Goal: Task Accomplishment & Management: Manage account settings

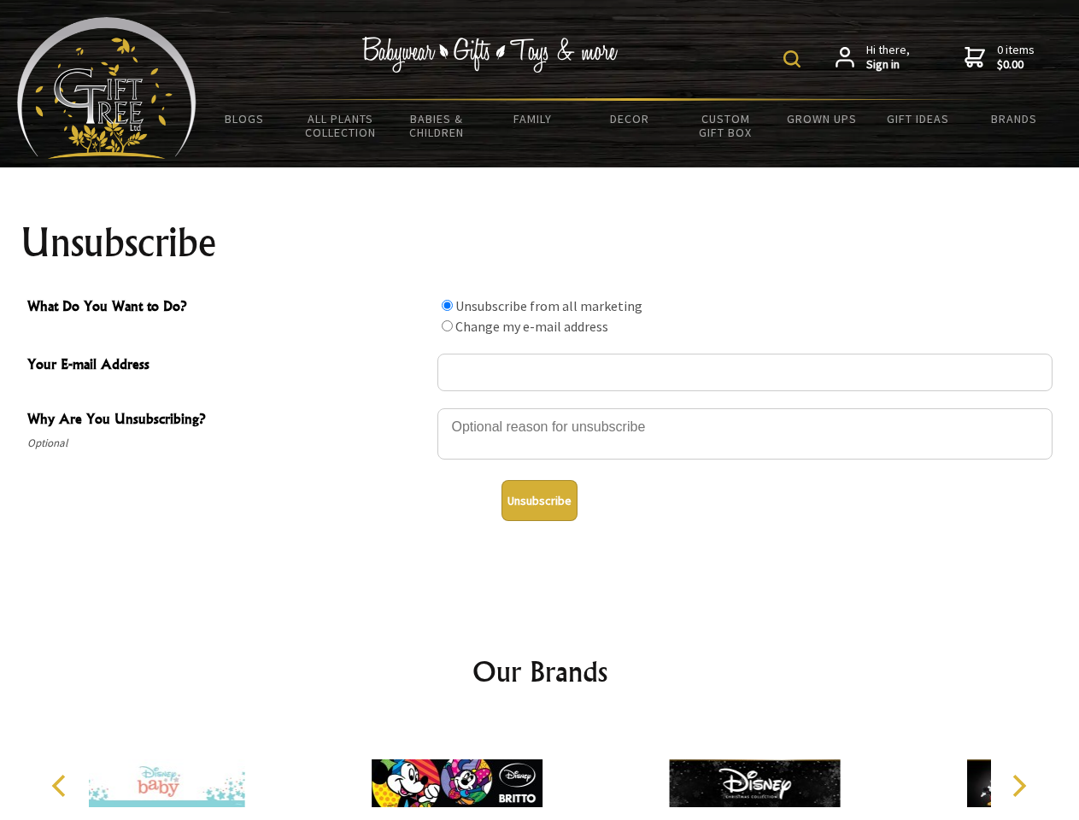
click at [794, 59] on img at bounding box center [791, 58] width 17 height 17
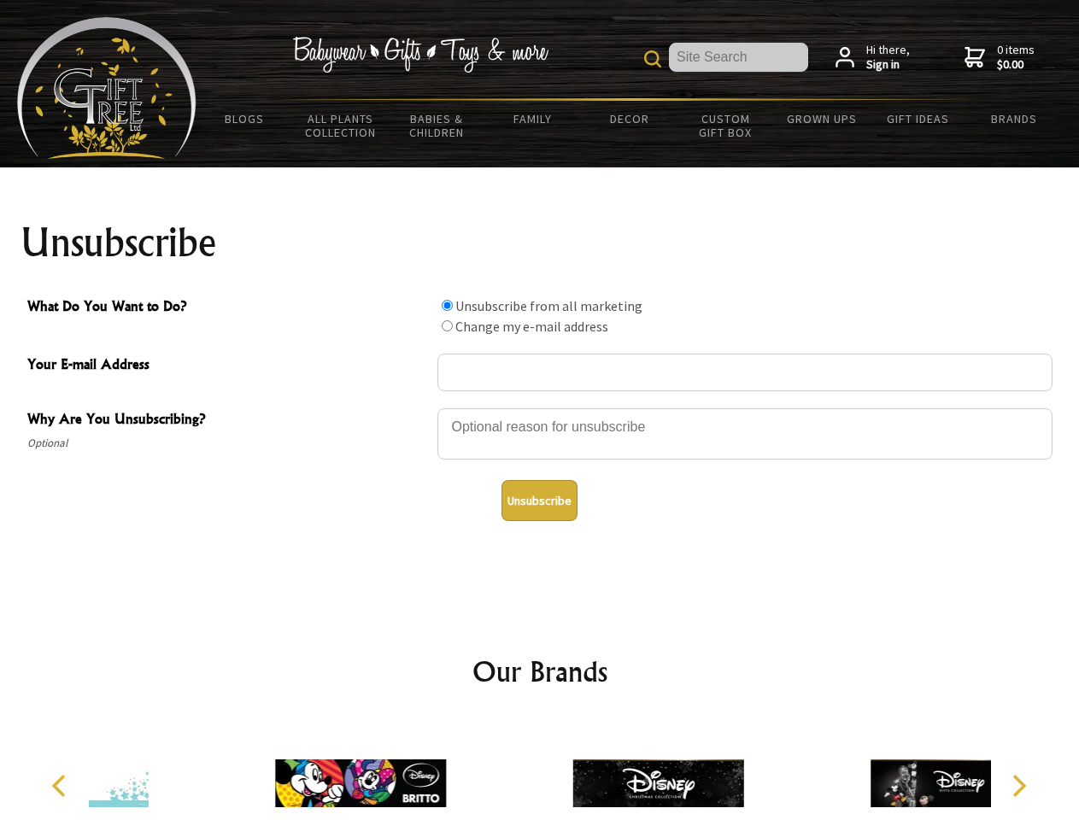
click at [540, 407] on div at bounding box center [744, 437] width 615 height 60
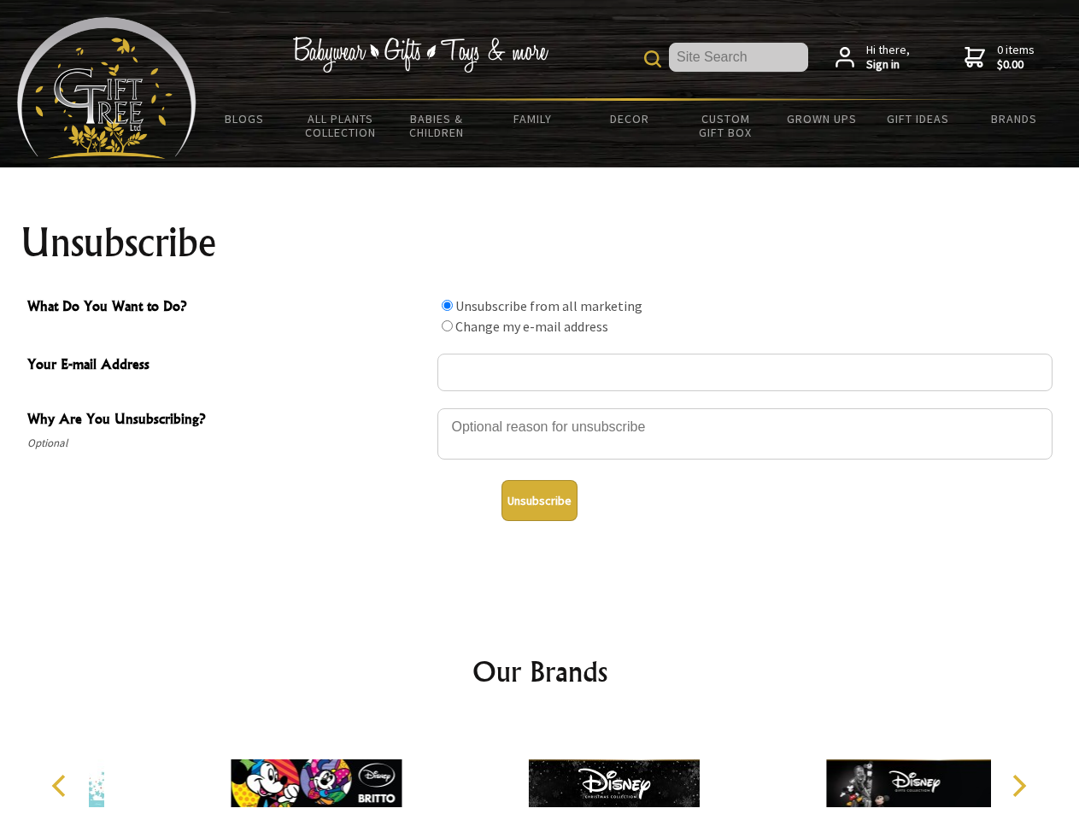
click at [447, 305] on input "What Do You Want to Do?" at bounding box center [447, 305] width 11 height 11
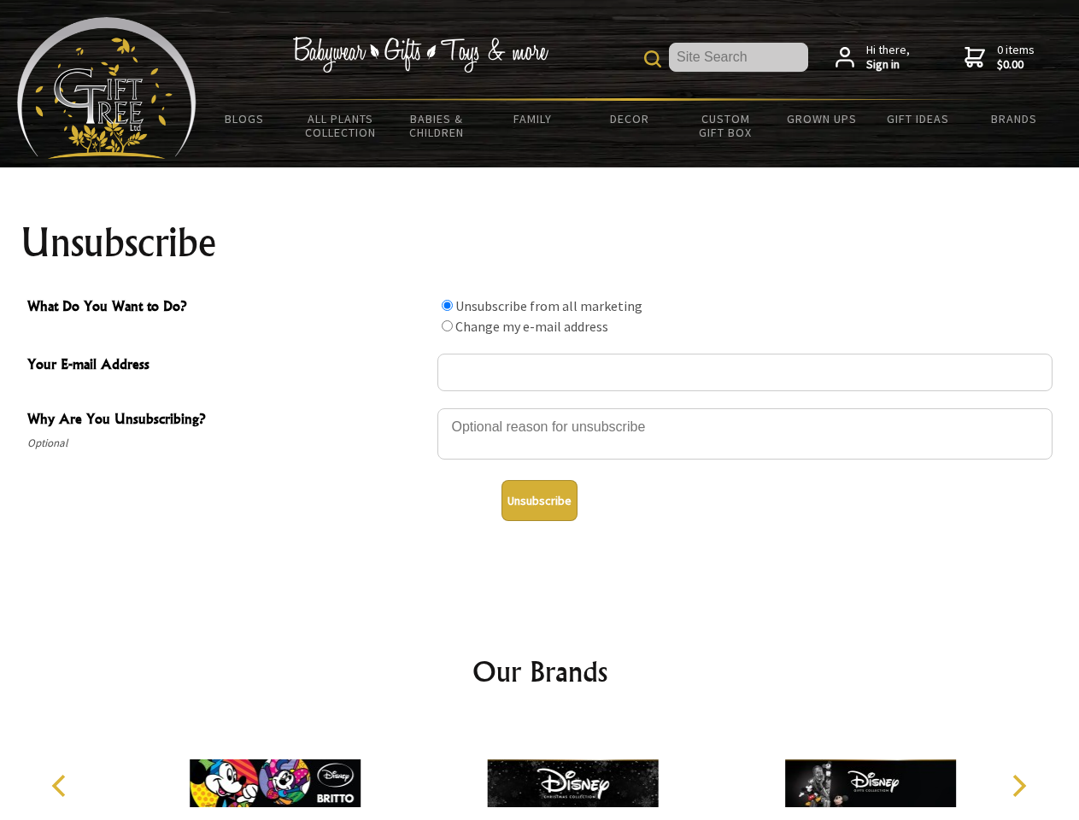
click at [447, 325] on input "What Do You Want to Do?" at bounding box center [447, 325] width 11 height 11
radio input "true"
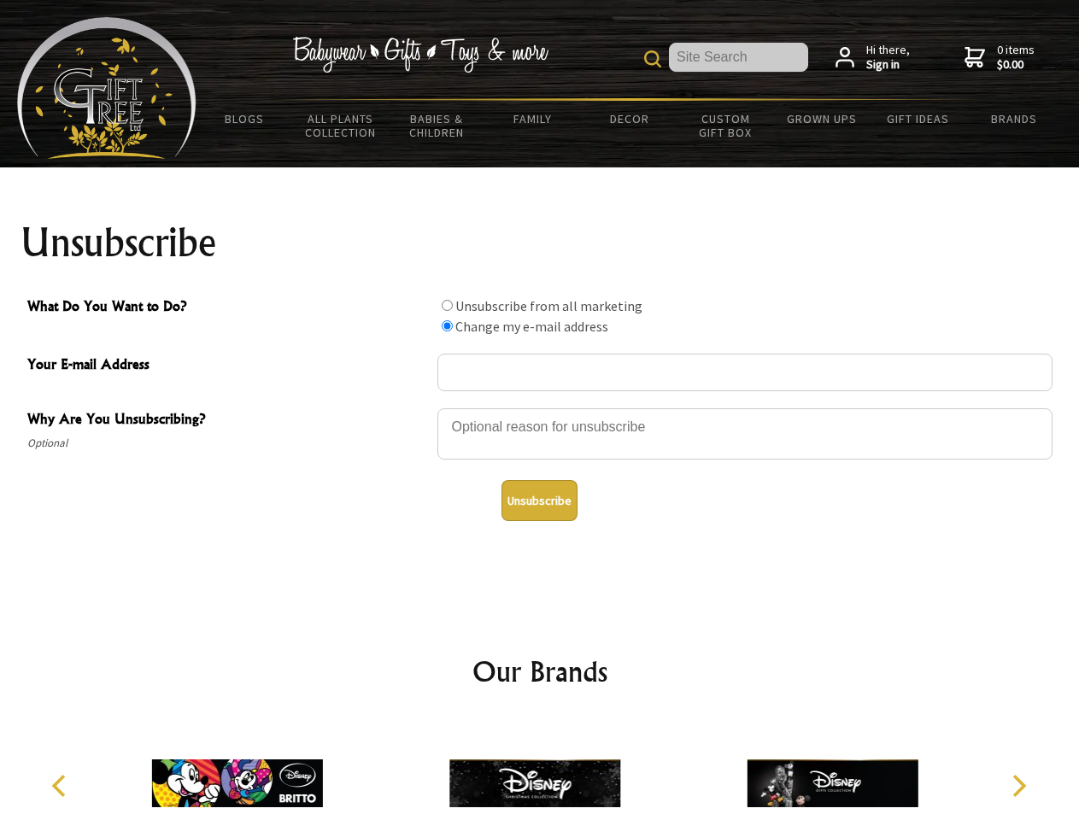
click at [539, 501] on button "Unsubscribe" at bounding box center [539, 500] width 76 height 41
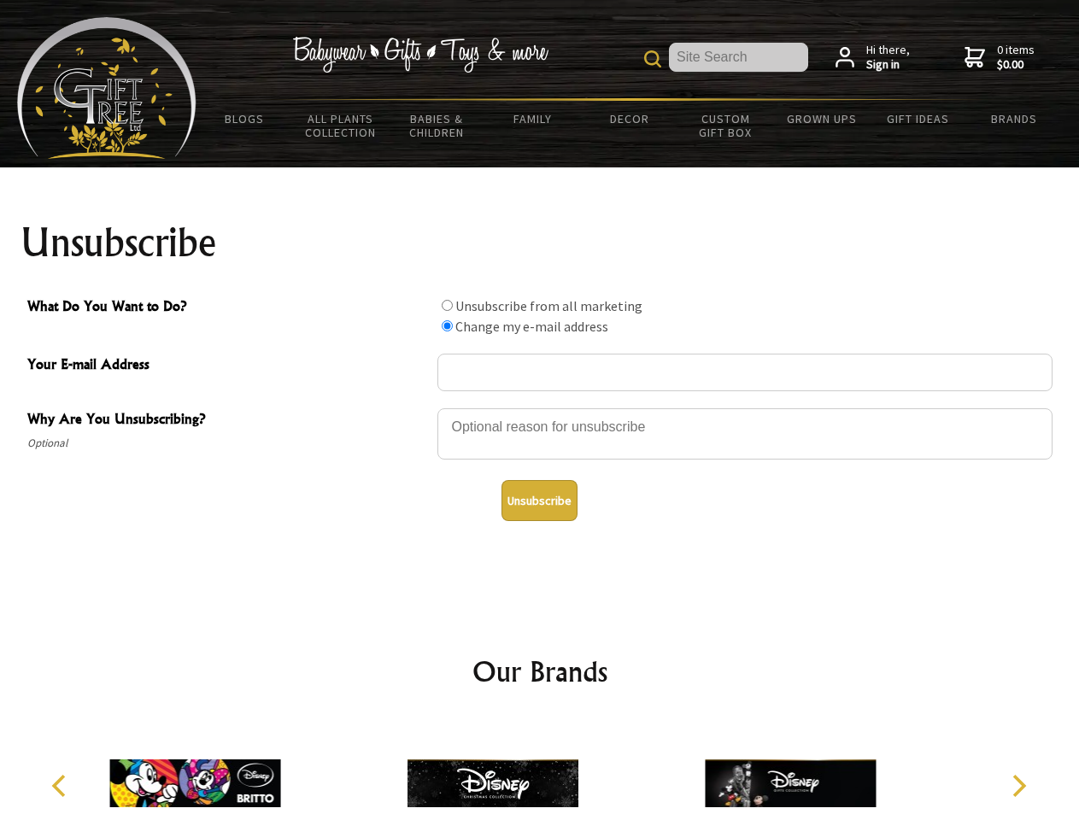
click at [61, 786] on icon "Previous" at bounding box center [61, 786] width 22 height 22
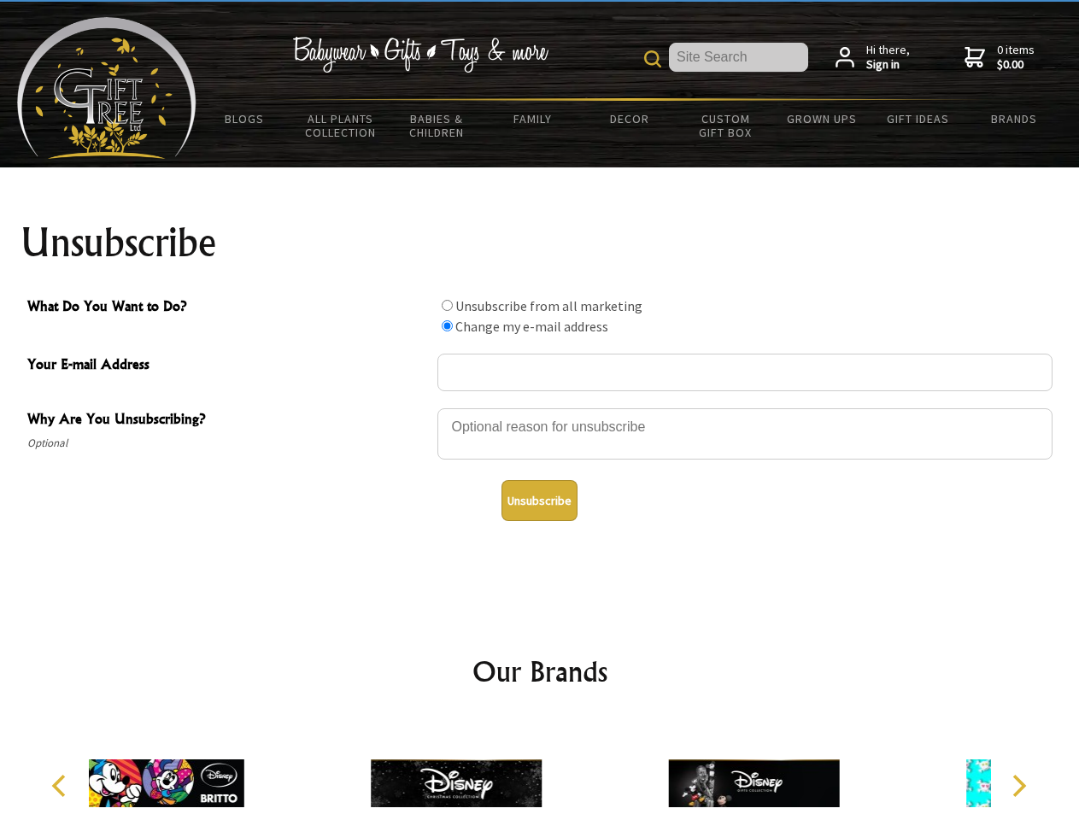
click at [1018, 786] on icon "Next" at bounding box center [1017, 786] width 22 height 22
